Goal: Task Accomplishment & Management: Use online tool/utility

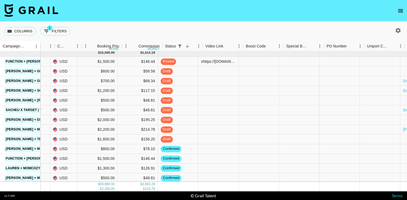
scroll to position [225, 285]
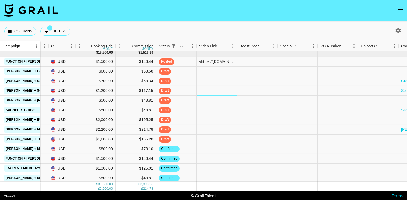
click at [213, 93] on div at bounding box center [217, 91] width 40 height 10
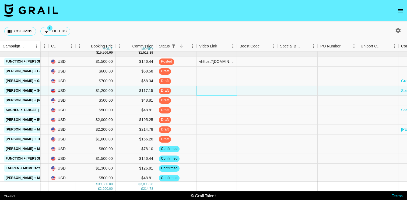
click at [215, 92] on div at bounding box center [217, 91] width 40 height 10
click at [218, 91] on div at bounding box center [217, 91] width 40 height 10
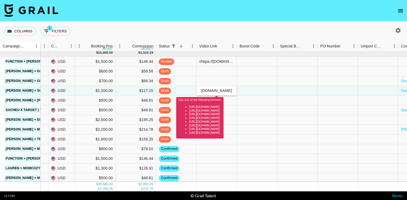
type input "[URL][DOMAIN_NAME]"
click at [222, 103] on div "Use any of the following formats: [URL][DOMAIN_NAME] [URL][DOMAIN_NAME] [URL][D…" at bounding box center [199, 116] width 43 height 36
click at [223, 89] on input "[URL][DOMAIN_NAME]" at bounding box center [217, 90] width 40 height 4
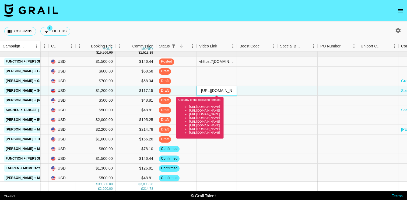
click at [223, 89] on input "[URL][DOMAIN_NAME]" at bounding box center [217, 90] width 40 height 4
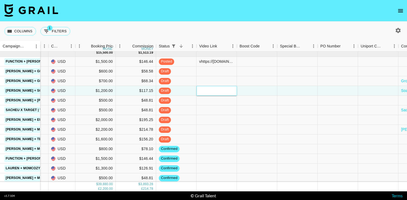
paste input "[URL][DOMAIN_NAME]"
type input "[URL][DOMAIN_NAME]"
click at [245, 101] on div at bounding box center [257, 101] width 40 height 10
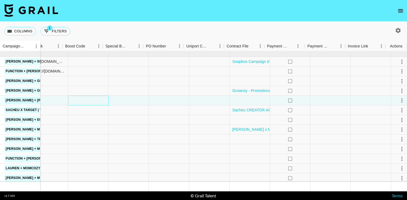
scroll to position [225, 460]
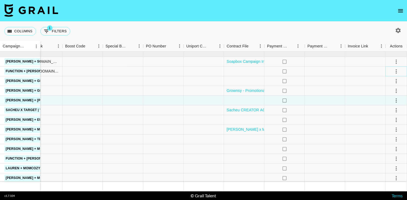
click at [397, 71] on icon "select merge strategy" at bounding box center [396, 71] width 1 height 4
click at [285, 76] on div "no" at bounding box center [284, 71] width 40 height 10
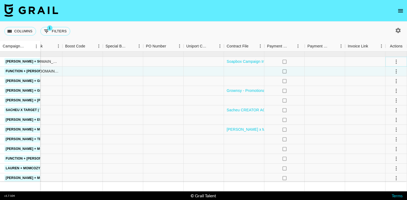
click at [399, 62] on icon "select merge strategy" at bounding box center [396, 61] width 6 height 6
click at [385, 111] on div "Approve" at bounding box center [384, 111] width 16 height 6
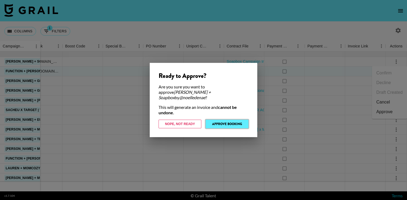
click at [232, 121] on button "Approve Booking" at bounding box center [227, 124] width 43 height 9
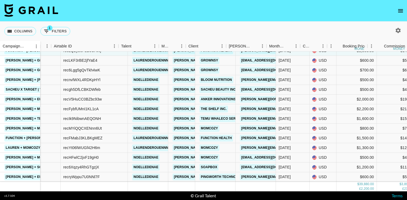
scroll to position [236, 0]
